Goal: Information Seeking & Learning: Learn about a topic

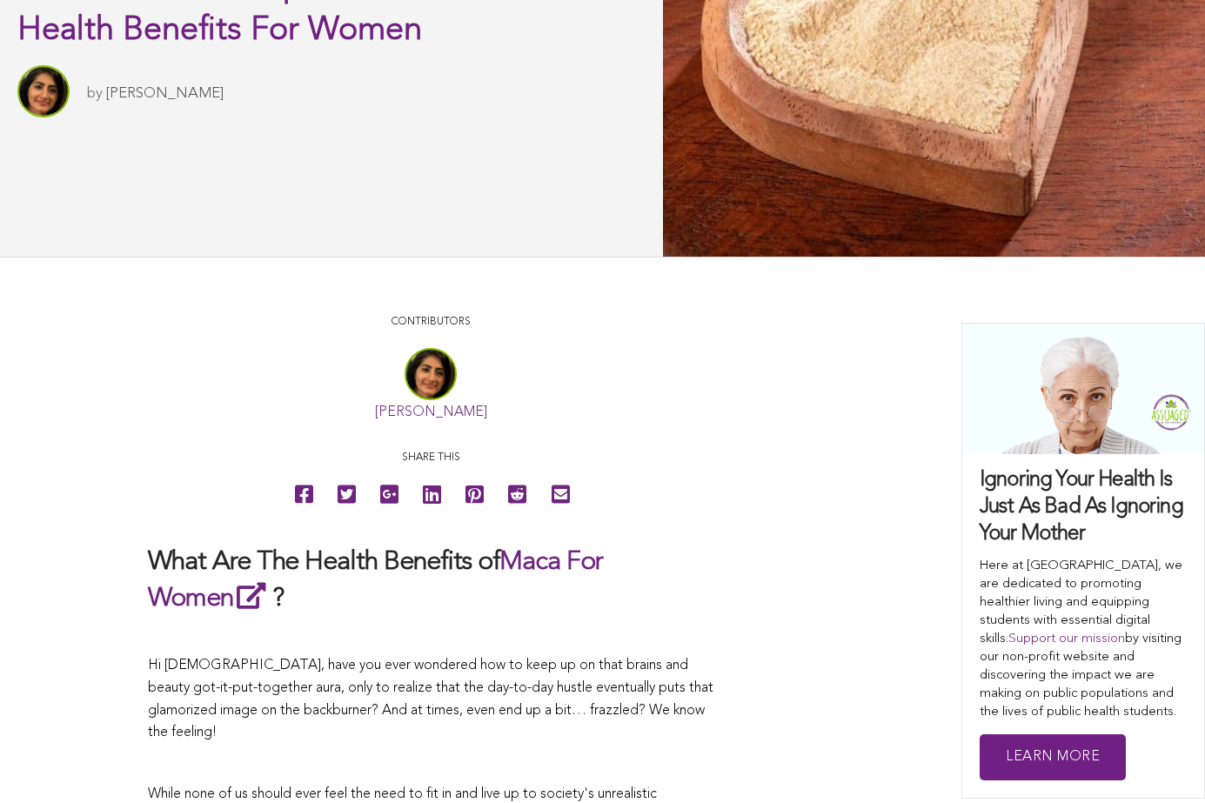
scroll to position [252, 0]
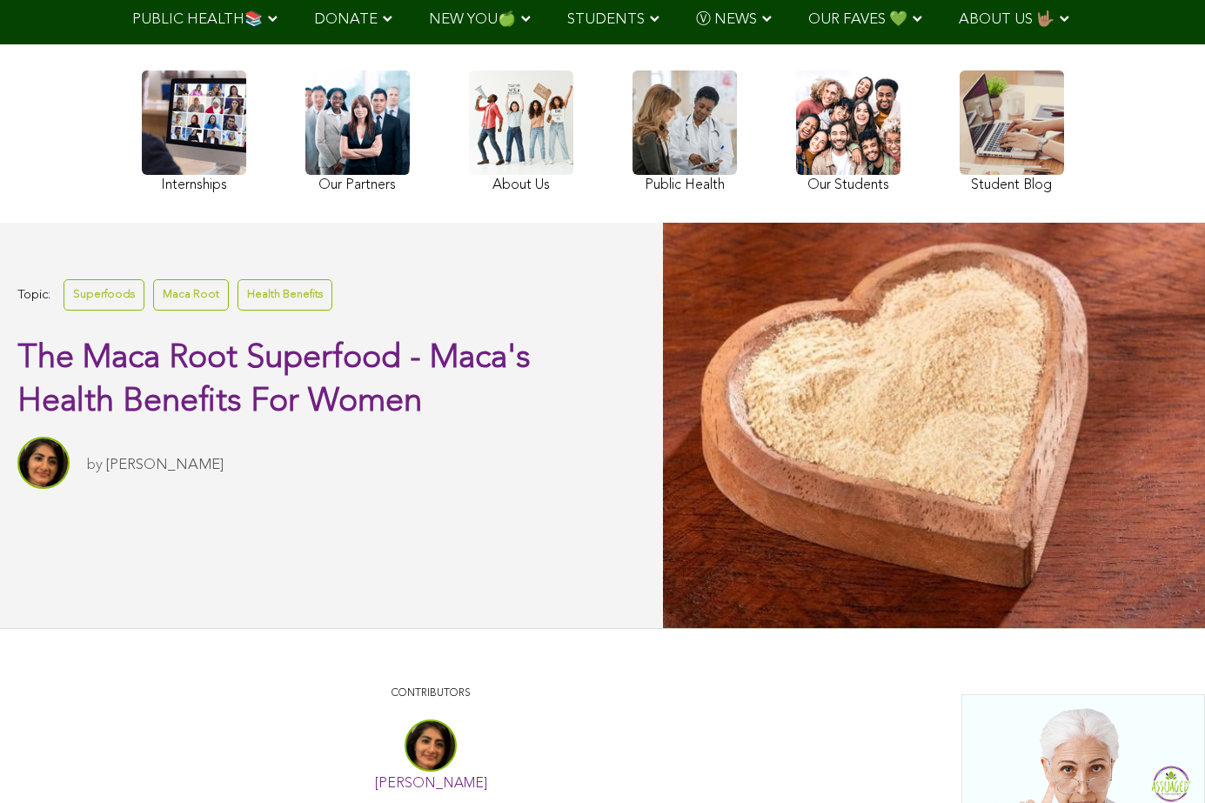
click at [796, 169] on link at bounding box center [848, 133] width 104 height 127
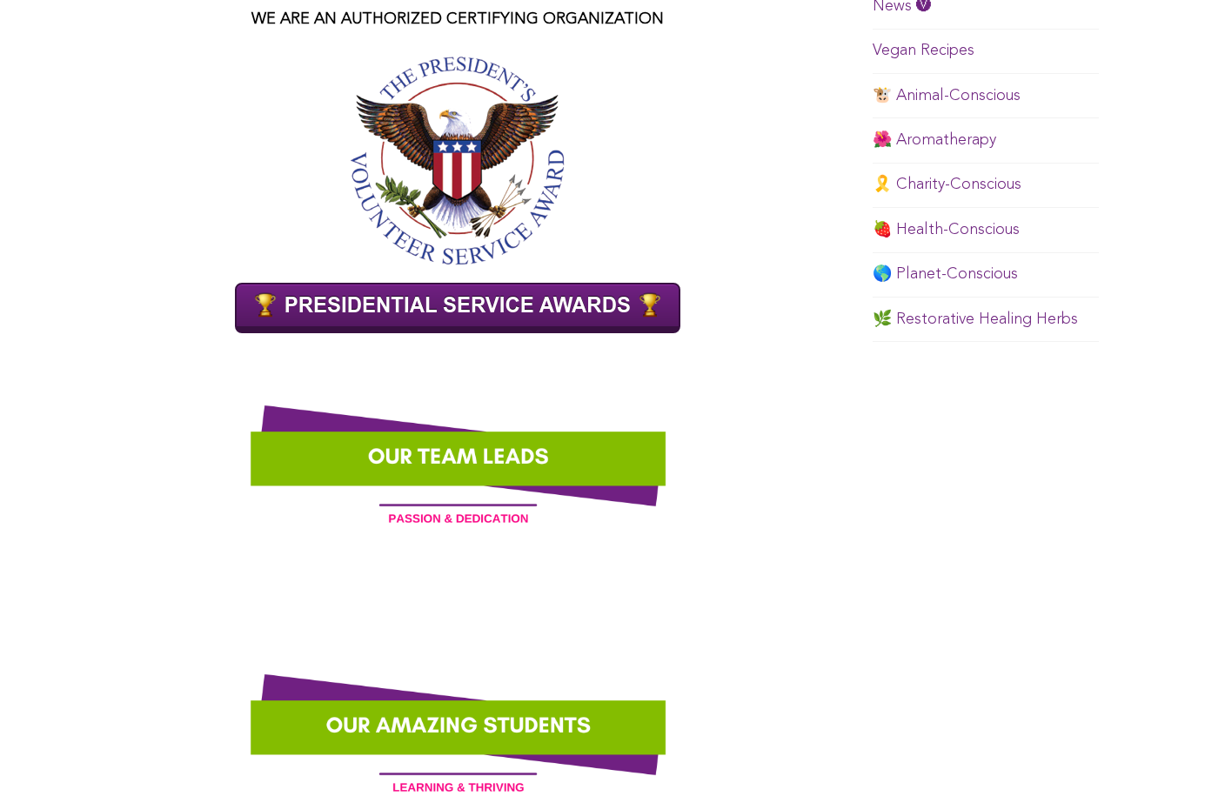
scroll to position [624, 0]
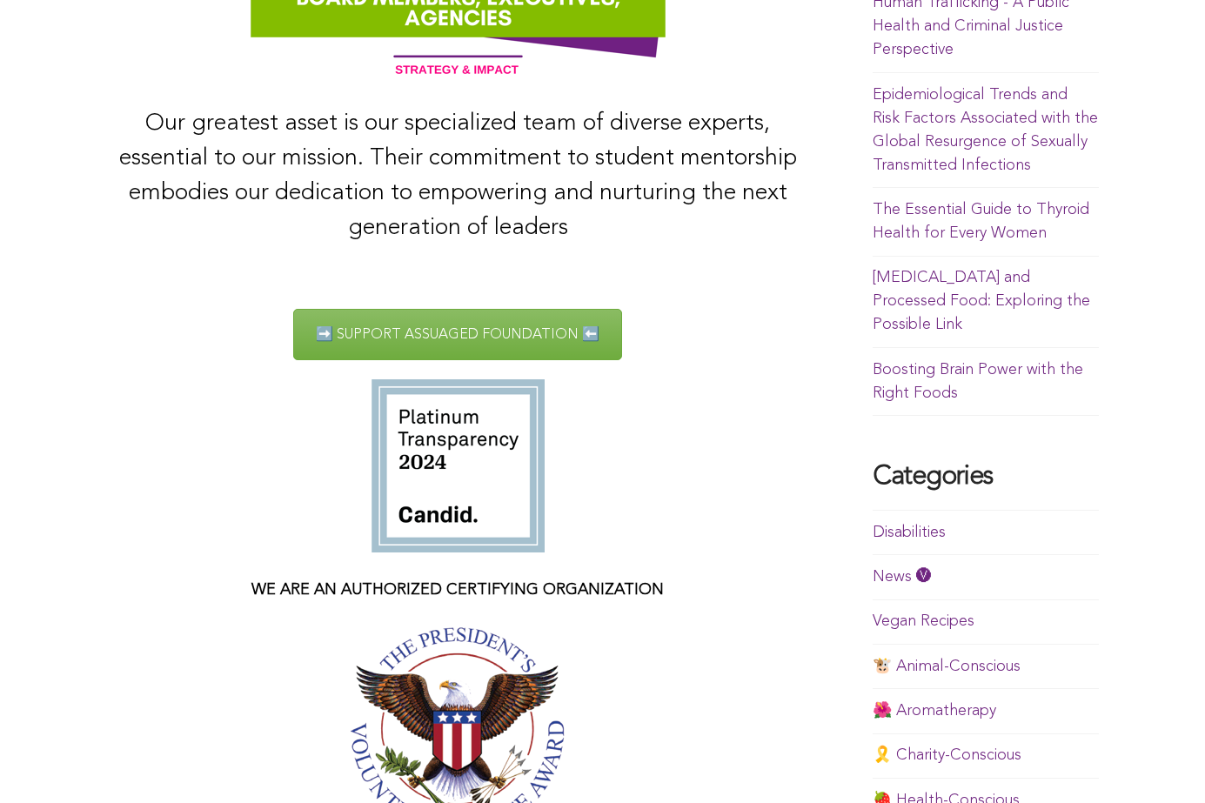
click at [873, 241] on link "The Essential Guide to Thyroid Health for Every Women" at bounding box center [981, 221] width 217 height 39
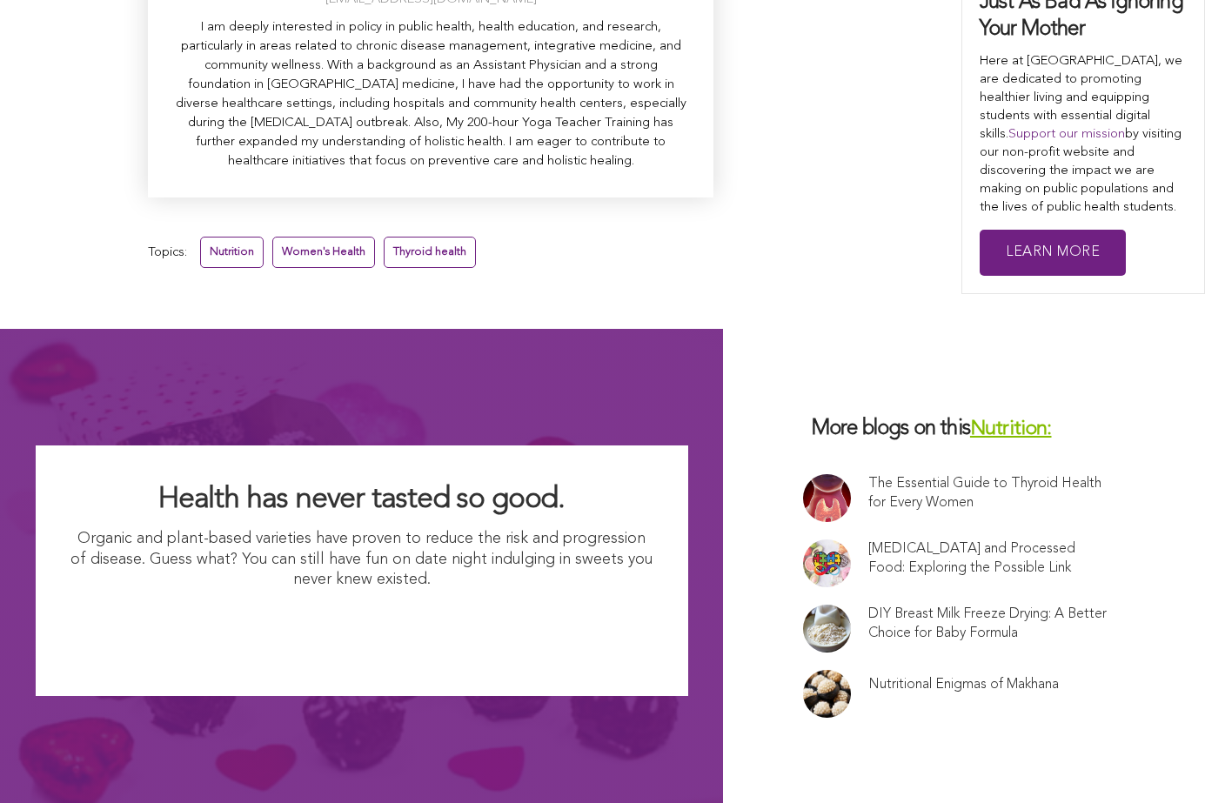
scroll to position [7882, 0]
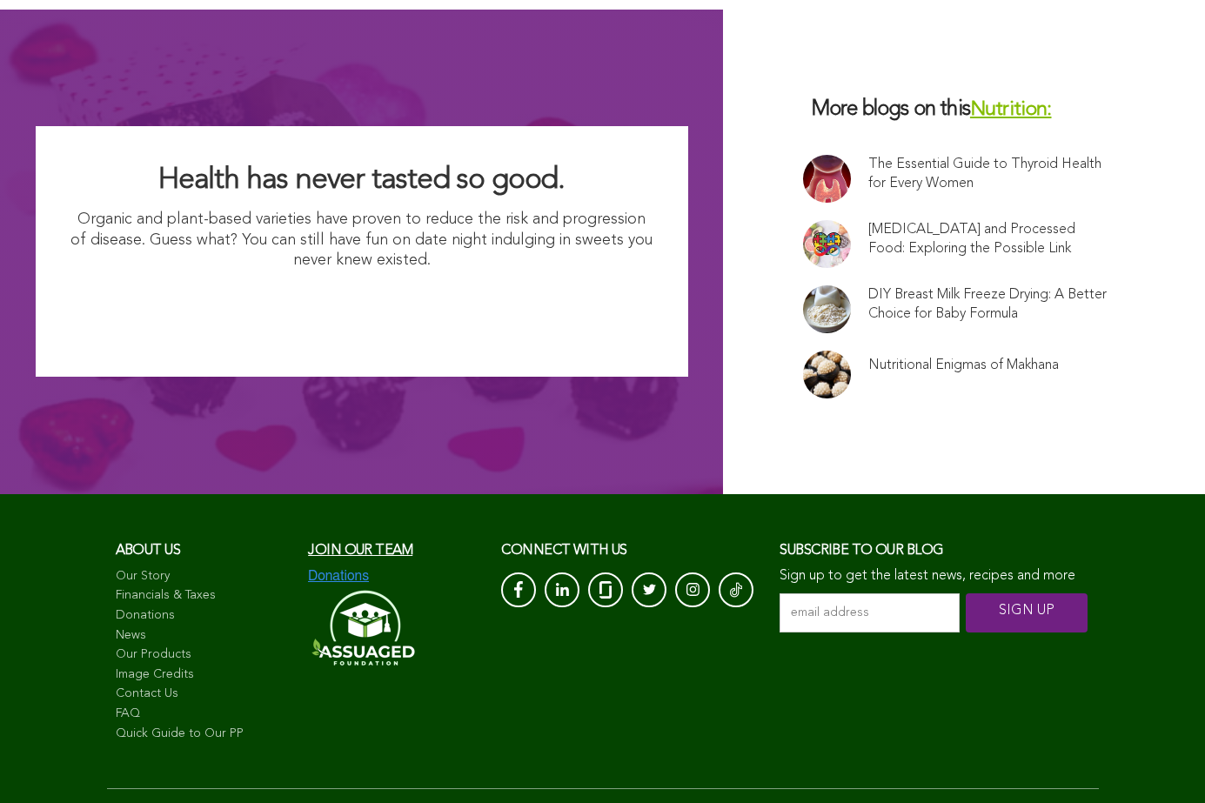
scroll to position [7945, 0]
